Goal: Contribute content: Add original content to the website for others to see

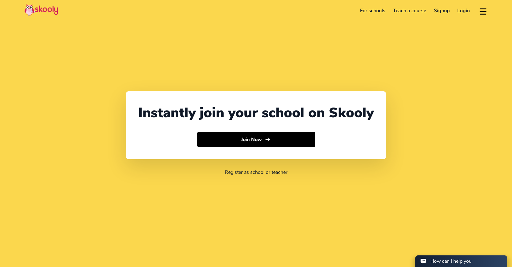
select select "65"
select select "[GEOGRAPHIC_DATA]"
select select "[GEOGRAPHIC_DATA]/[GEOGRAPHIC_DATA]"
click at [405, 13] on link "Teach a course" at bounding box center [409, 11] width 41 height 10
select select "SG"
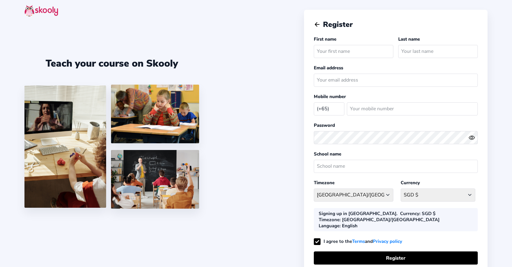
select select "SG"
click at [313, 23] on div at bounding box center [256, 12] width 512 height 24
click at [315, 24] on icon "arrow back outline" at bounding box center [317, 25] width 4 height 4
select select "65"
select select "[GEOGRAPHIC_DATA]"
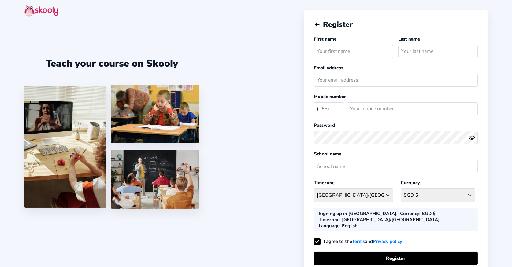
select select "[GEOGRAPHIC_DATA]/[GEOGRAPHIC_DATA]"
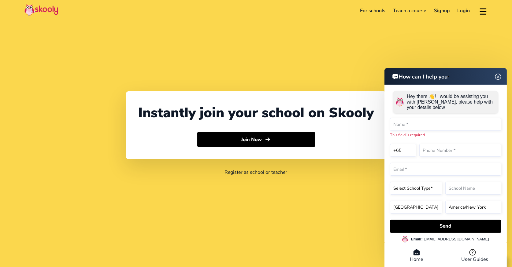
click at [498, 77] on img at bounding box center [499, 77] width 12 height 8
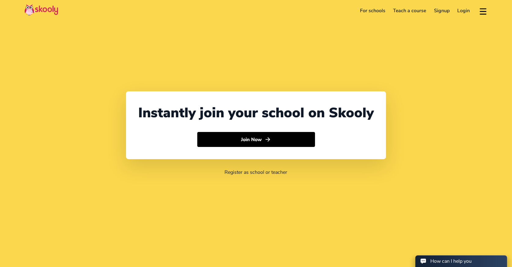
drag, startPoint x: 486, startPoint y: 53, endPoint x: 483, endPoint y: 33, distance: 20.4
click at [486, 48] on div "Instantly join your school on Skooly Join Now Register as school or teacher" at bounding box center [256, 133] width 512 height 267
